Goal: Navigation & Orientation: Find specific page/section

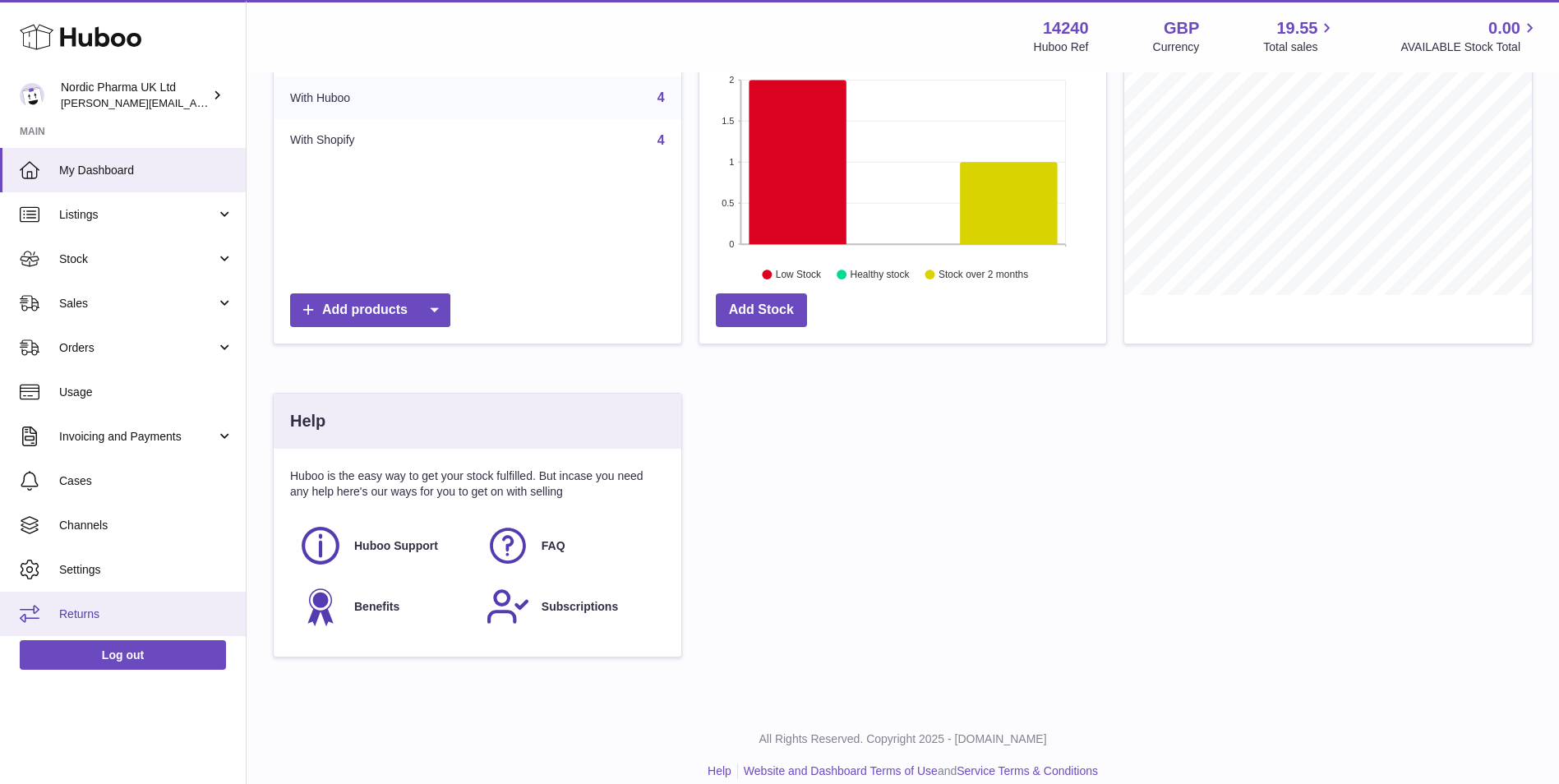
scroll to position [279, 0]
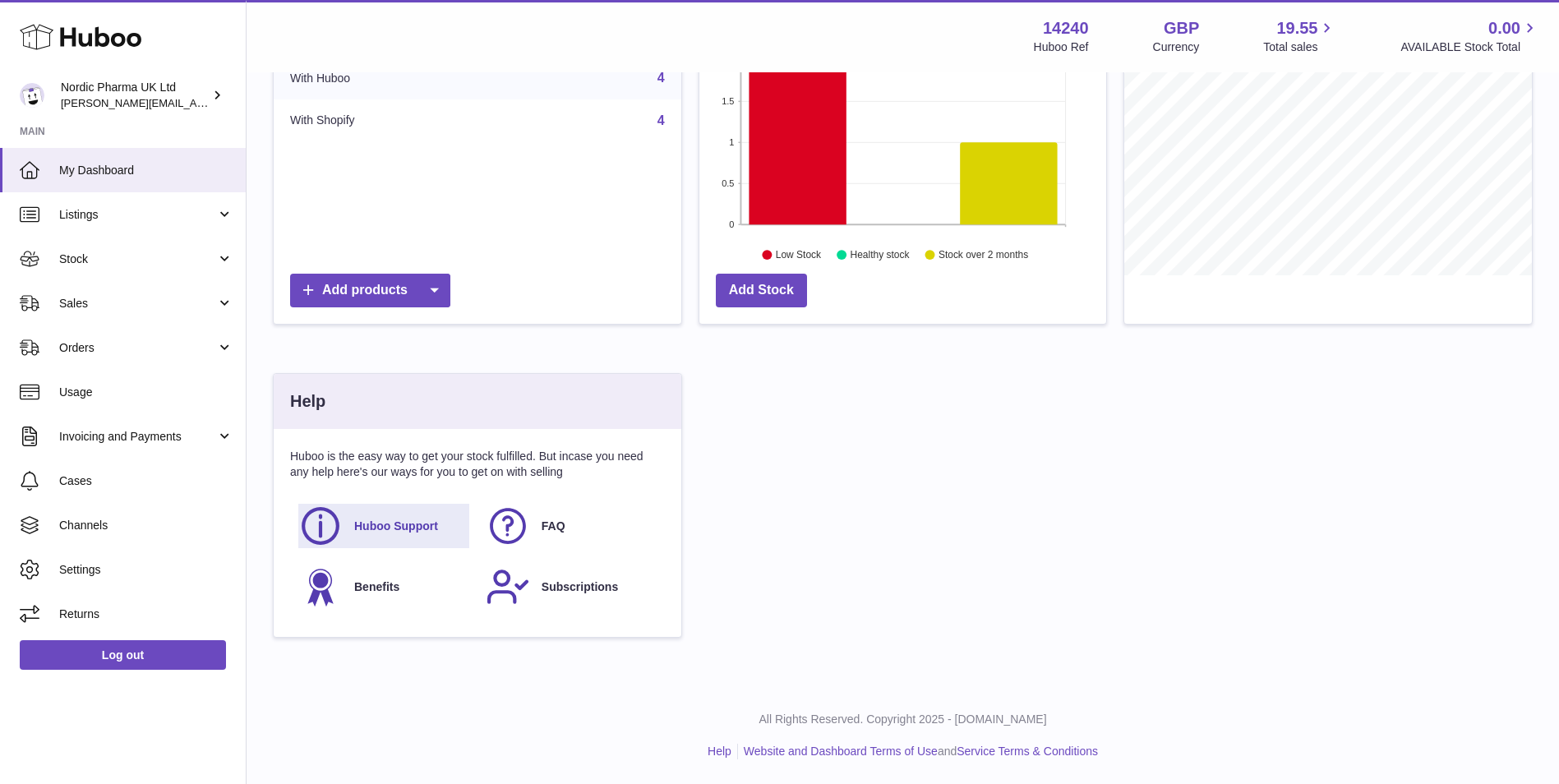
click at [367, 524] on span "Huboo Support" at bounding box center [396, 527] width 84 height 16
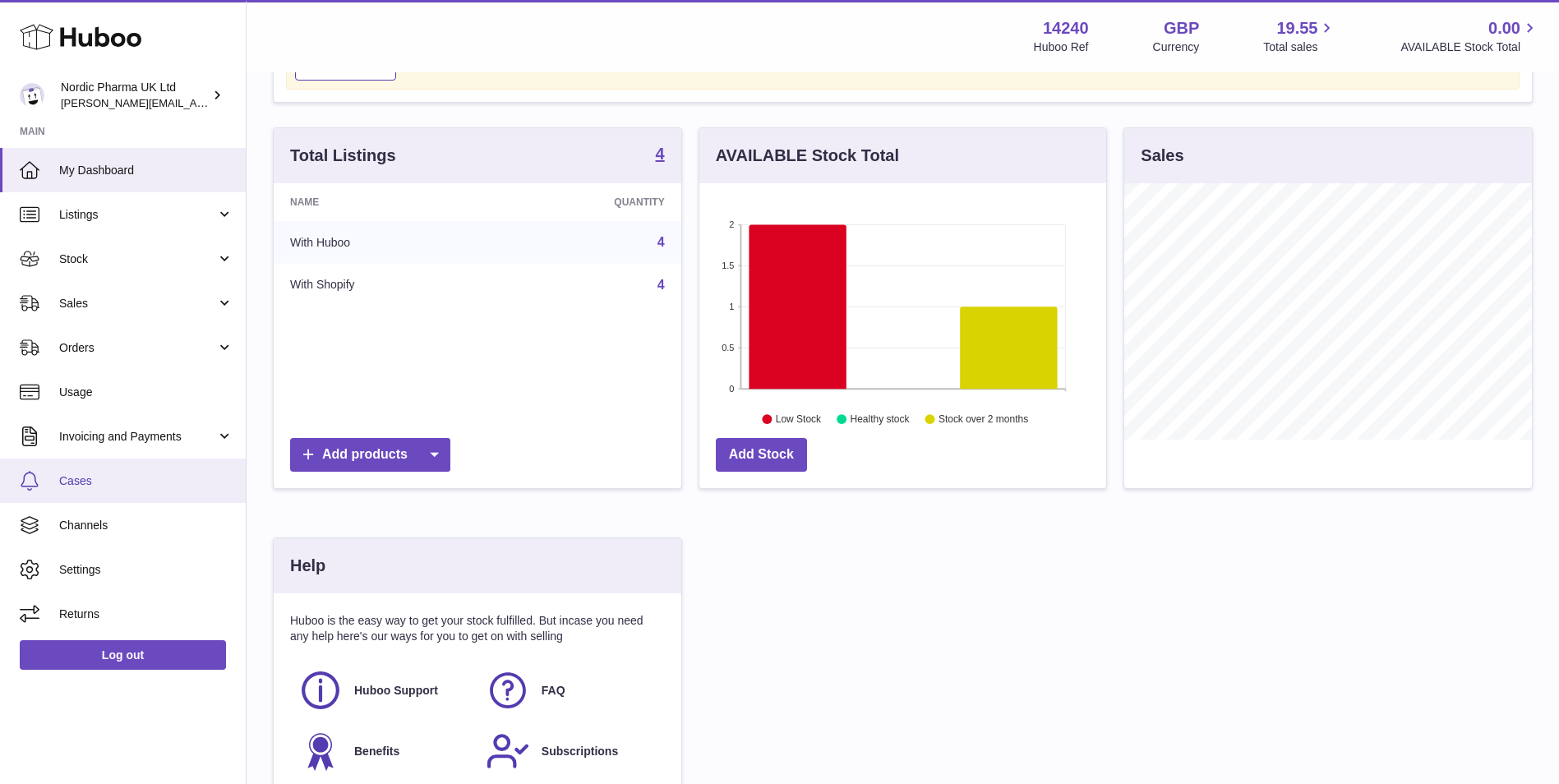
scroll to position [0, 0]
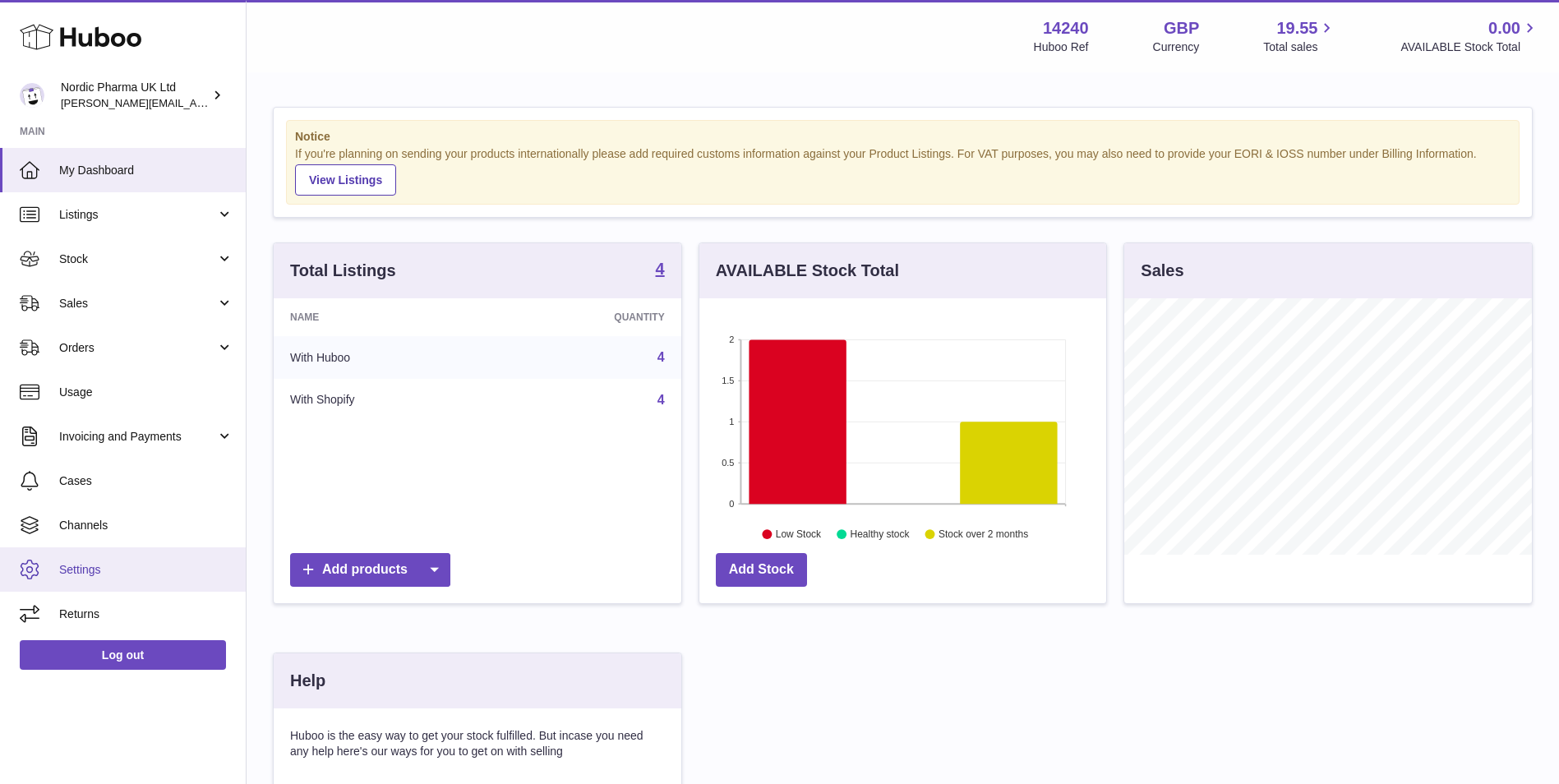
click at [92, 568] on span "Settings" at bounding box center [146, 569] width 174 height 16
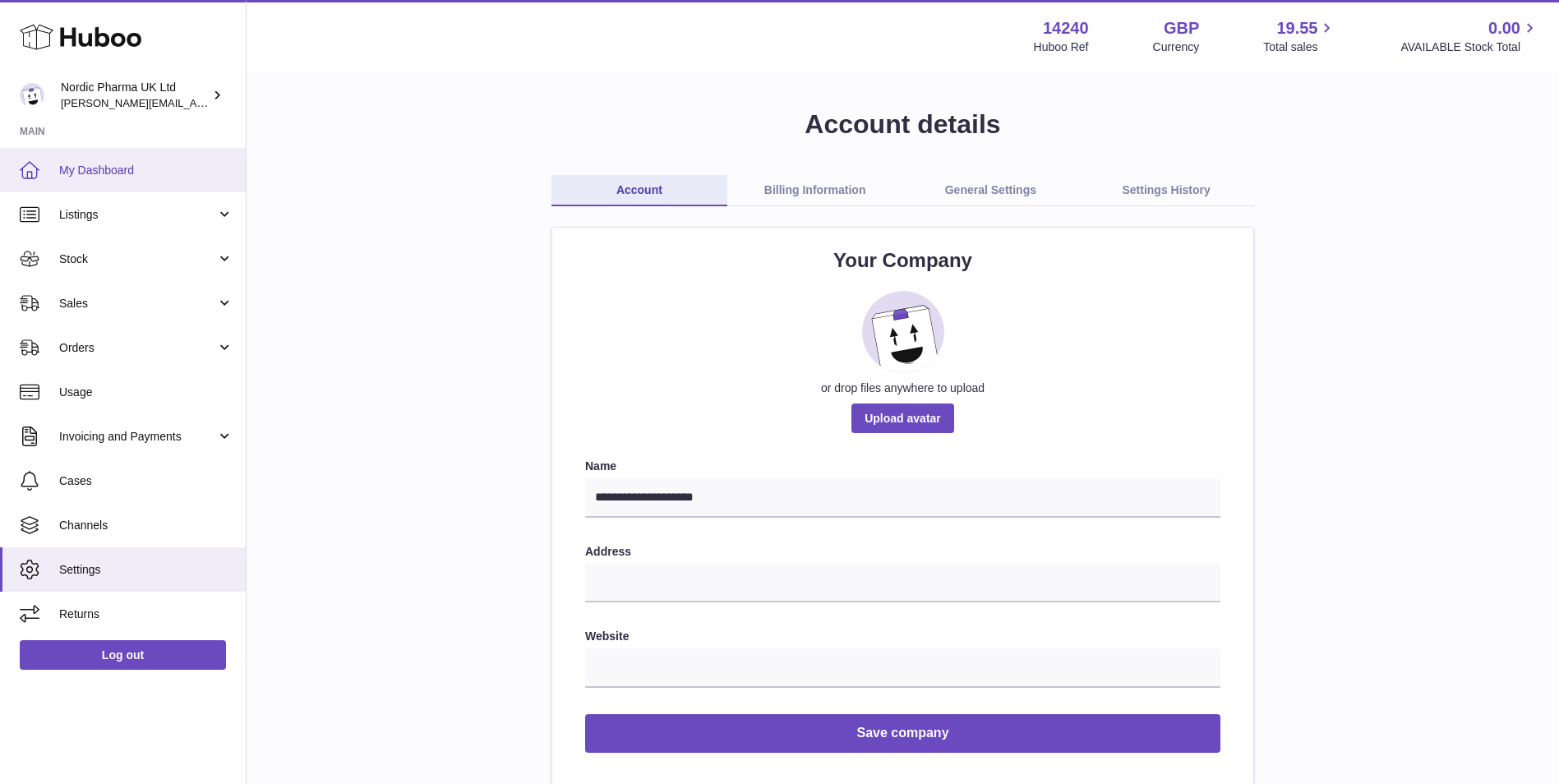
click at [70, 163] on span "My Dashboard" at bounding box center [146, 171] width 174 height 16
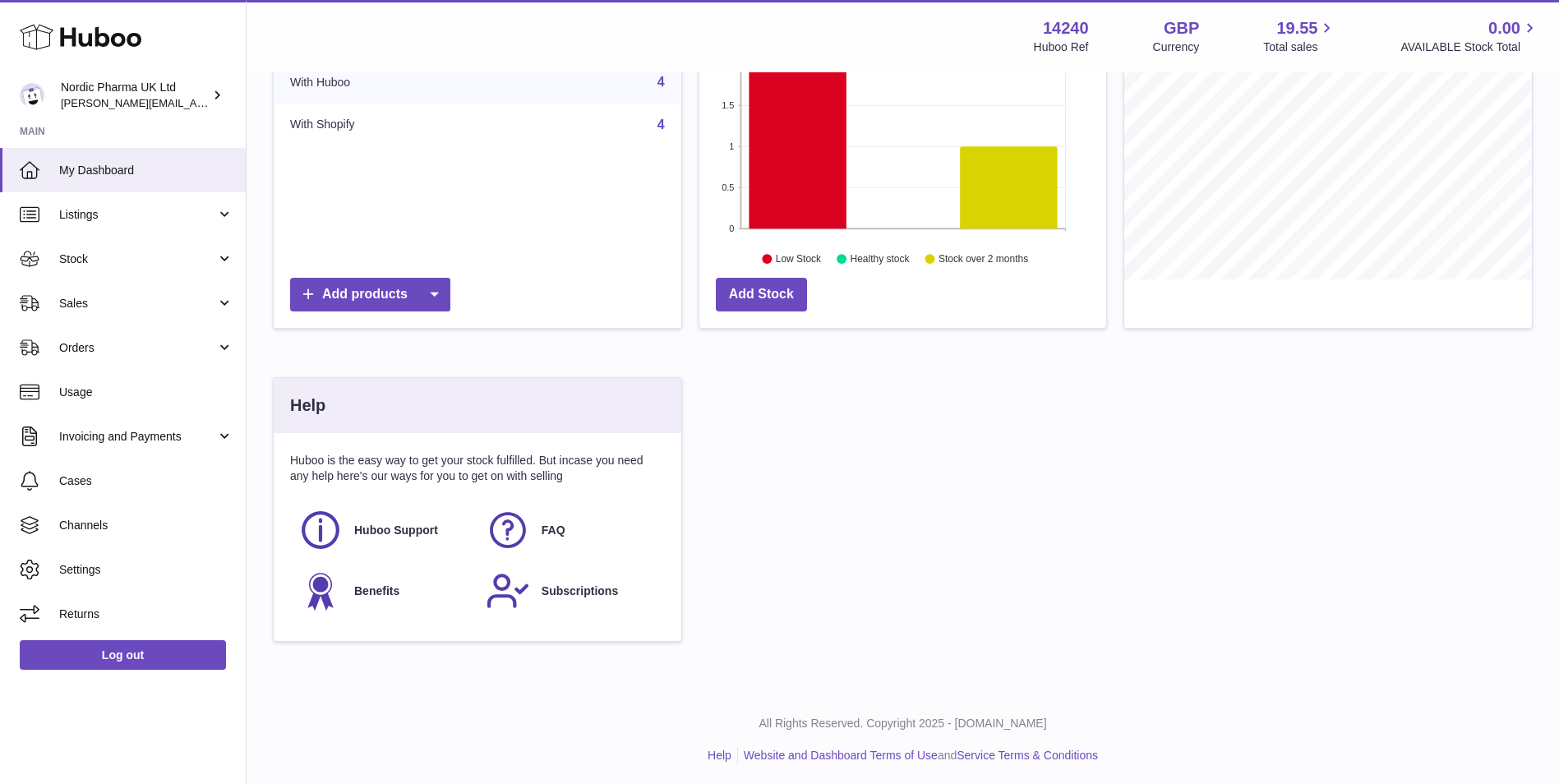
scroll to position [279, 0]
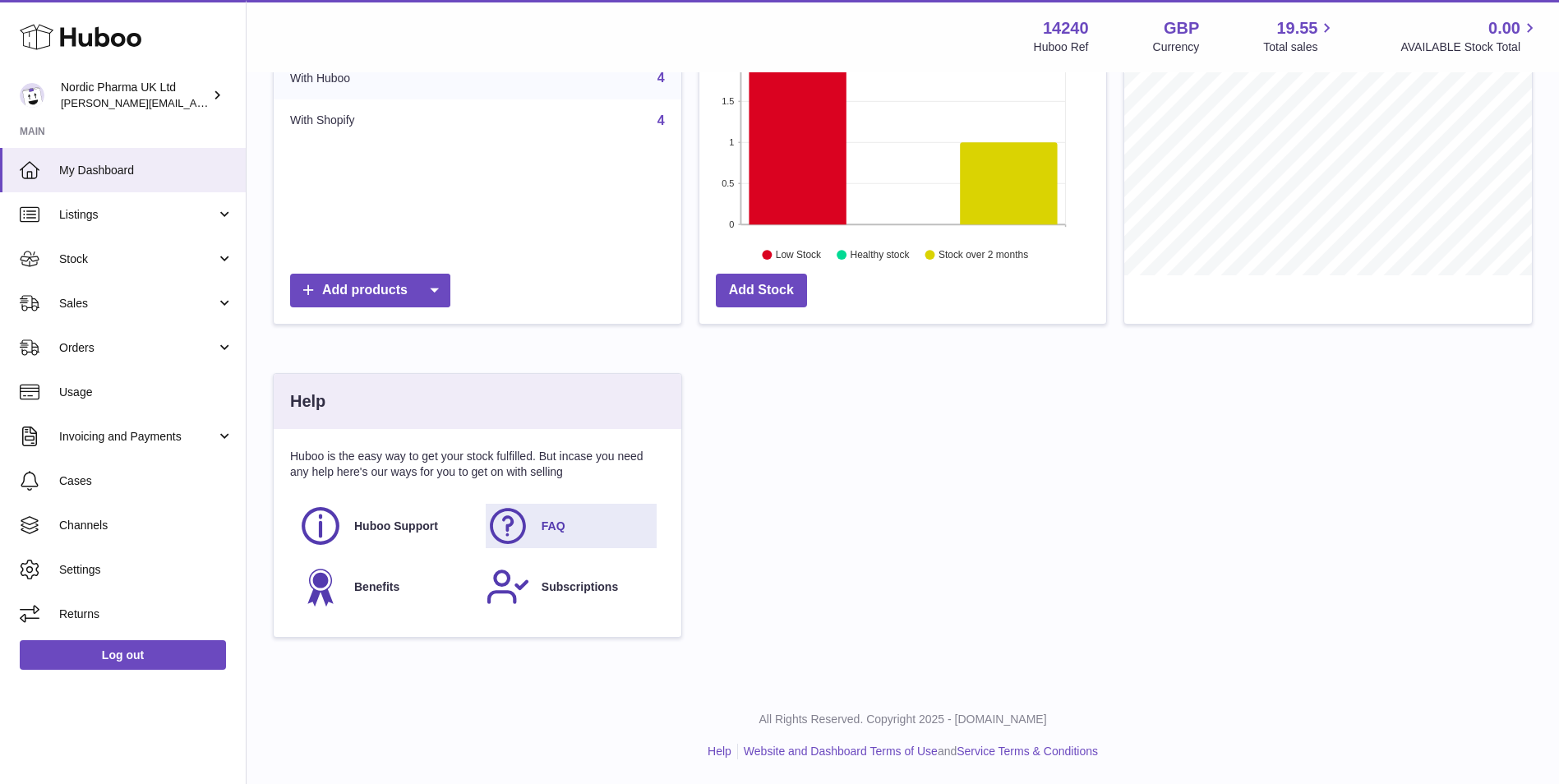
click at [564, 525] on span "FAQ" at bounding box center [554, 527] width 24 height 16
